Goal: Task Accomplishment & Management: Complete application form

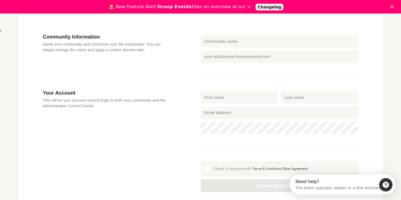
scroll to position [173, 0]
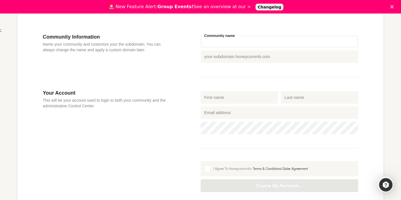
click at [257, 41] on input "Community name" at bounding box center [280, 41] width 158 height 12
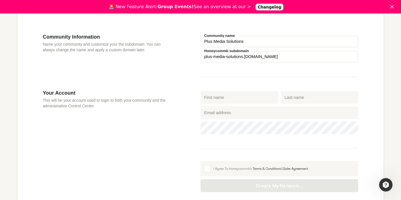
type input "Plus Media Solutions"
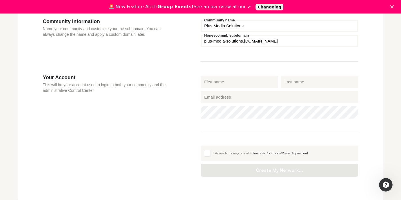
scroll to position [189, 0]
click at [246, 82] on input "First name" at bounding box center [239, 81] width 77 height 12
type input "[PERSON_NAME]"
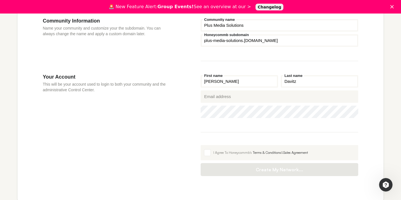
type input "Davitz"
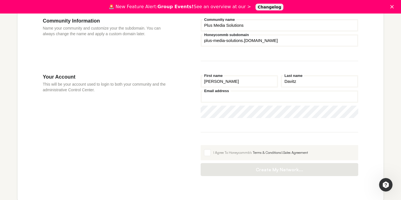
click at [245, 100] on input "Email address" at bounding box center [280, 96] width 158 height 12
type input "[EMAIL_ADDRESS][DOMAIN_NAME]"
click at [350, 113] on icon "Show password" at bounding box center [350, 112] width 8 height 4
click at [171, 121] on div "Your Account This will be your account used to login to both your community and…" at bounding box center [122, 125] width 158 height 102
click at [239, 127] on fieldset "[PERSON_NAME] First name [PERSON_NAME] Last name [PERSON_NAME][EMAIL_ADDRESS][D…" at bounding box center [280, 103] width 158 height 59
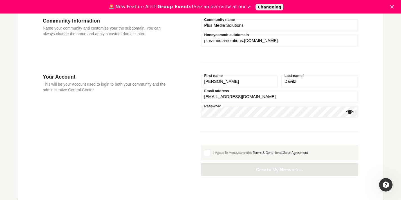
click at [172, 122] on div "Your Account This will be your account used to login to both your community and…" at bounding box center [122, 125] width 158 height 102
click at [351, 114] on icon "Show password" at bounding box center [350, 112] width 8 height 4
click at [350, 115] on button "Show password" at bounding box center [350, 112] width 8 height 8
click at [206, 151] on span at bounding box center [207, 152] width 7 height 7
click at [201, 145] on input "I Agree To Honeycommb's Terms & Conditions & Sales Agreement" at bounding box center [201, 145] width 0 height 0
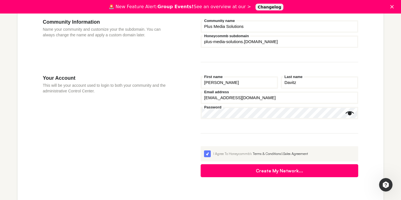
scroll to position [234, 0]
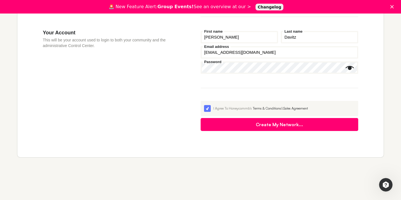
click at [285, 124] on button "Create My Network..." at bounding box center [280, 124] width 158 height 13
